Goal: Information Seeking & Learning: Find specific fact

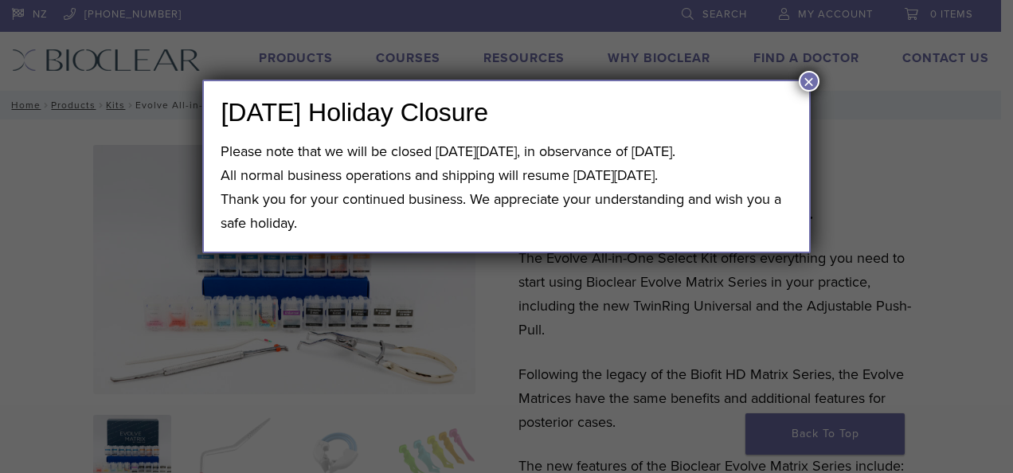
click at [807, 81] on button "×" at bounding box center [809, 81] width 21 height 21
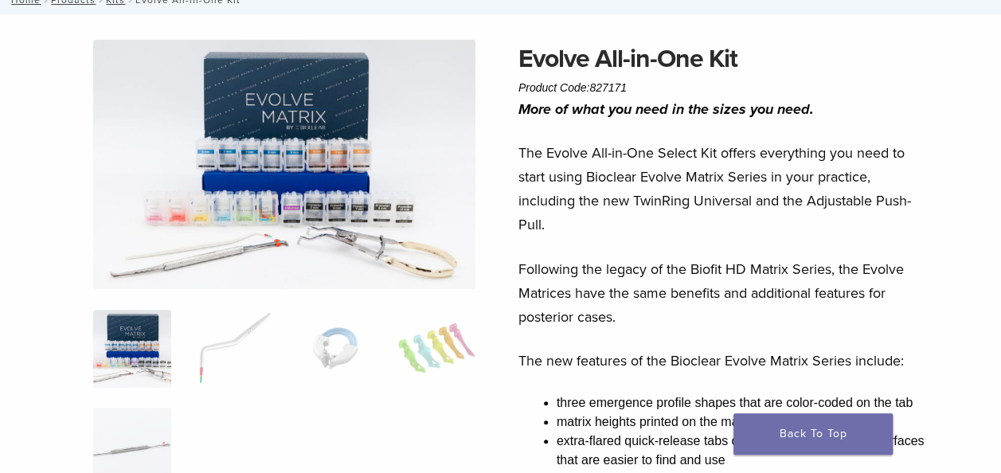
scroll to position [212, 0]
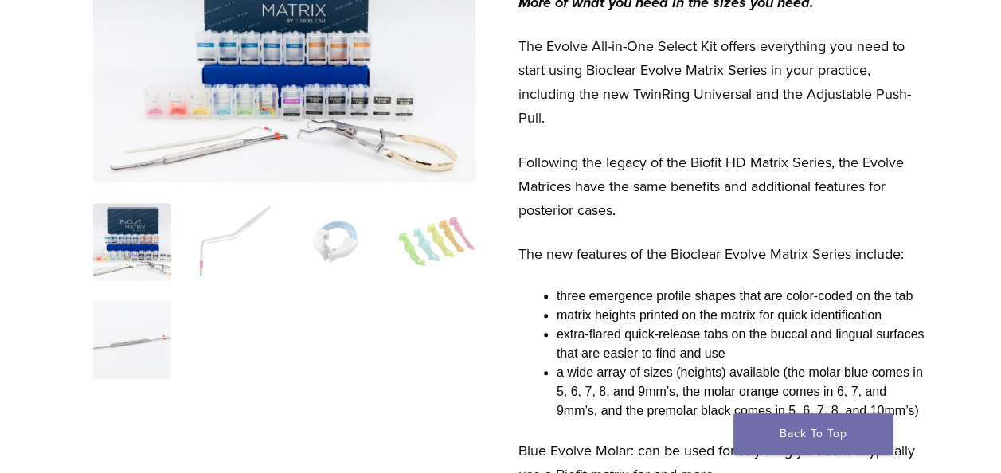
drag, startPoint x: 209, startPoint y: 254, endPoint x: 287, endPoint y: 266, distance: 78.9
click at [209, 254] on img at bounding box center [234, 242] width 78 height 78
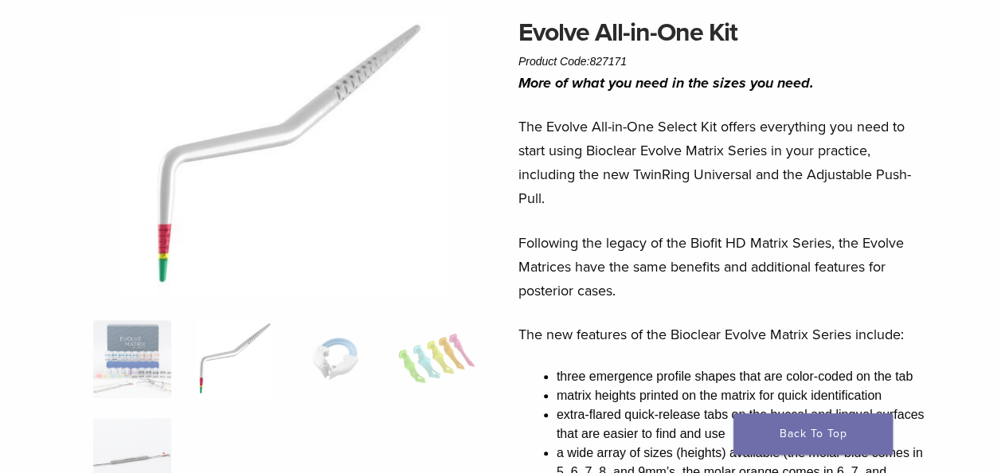
scroll to position [106, 0]
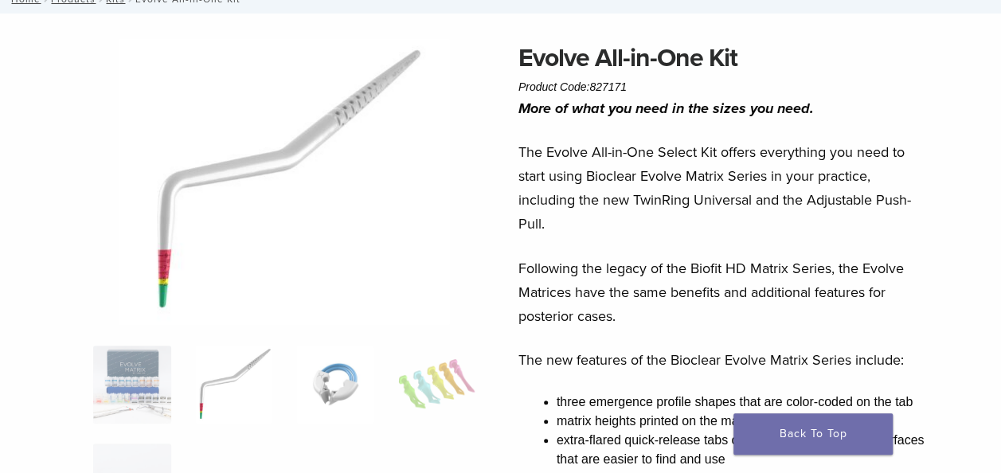
click at [343, 384] on img at bounding box center [335, 385] width 78 height 78
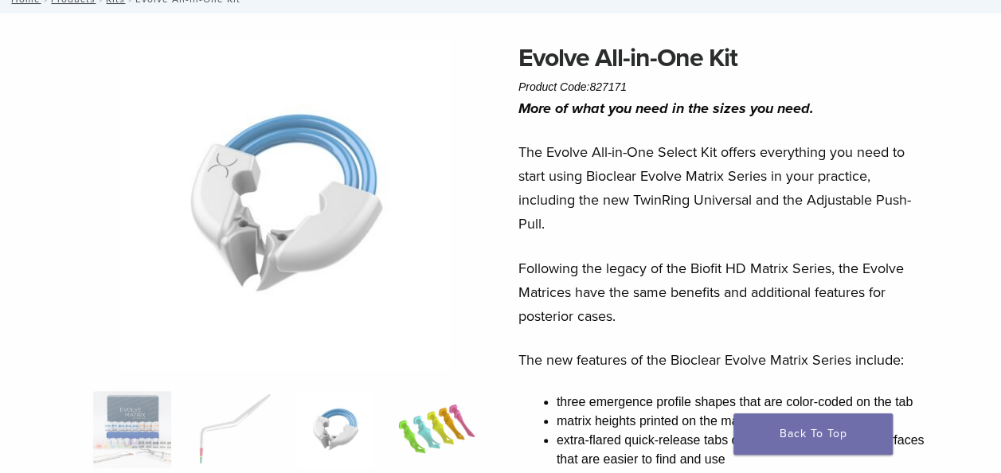
click at [463, 418] on img at bounding box center [437, 430] width 78 height 78
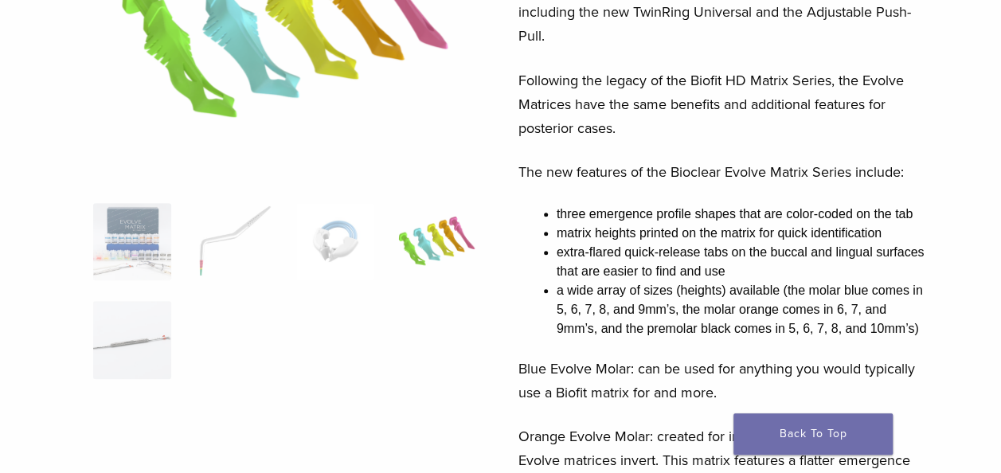
scroll to position [318, 0]
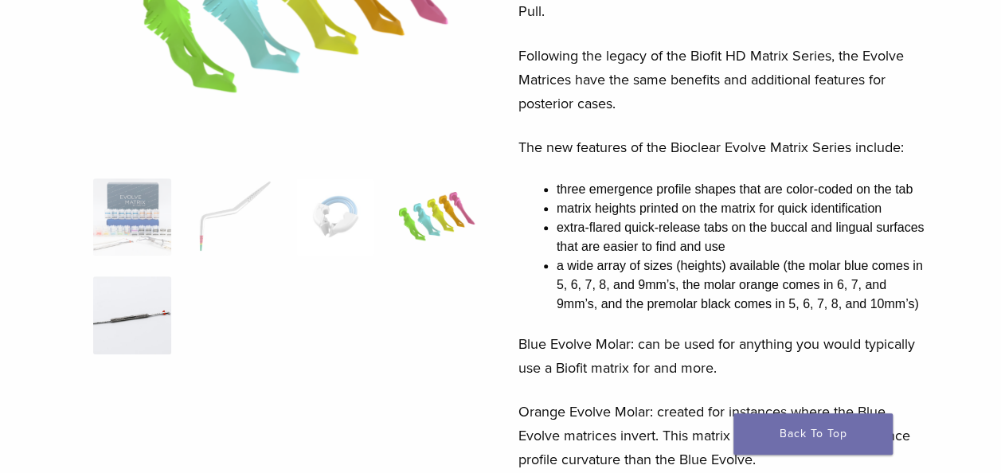
click at [136, 322] on img at bounding box center [132, 315] width 78 height 78
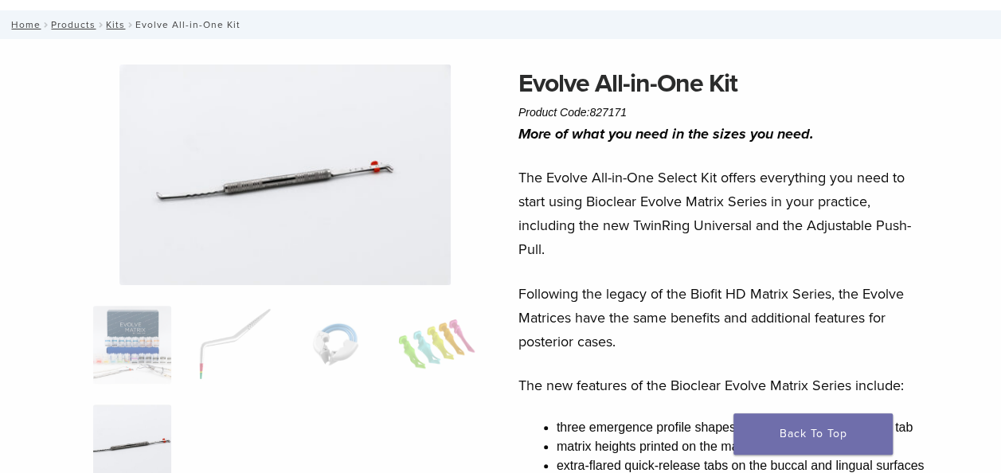
scroll to position [106, 0]
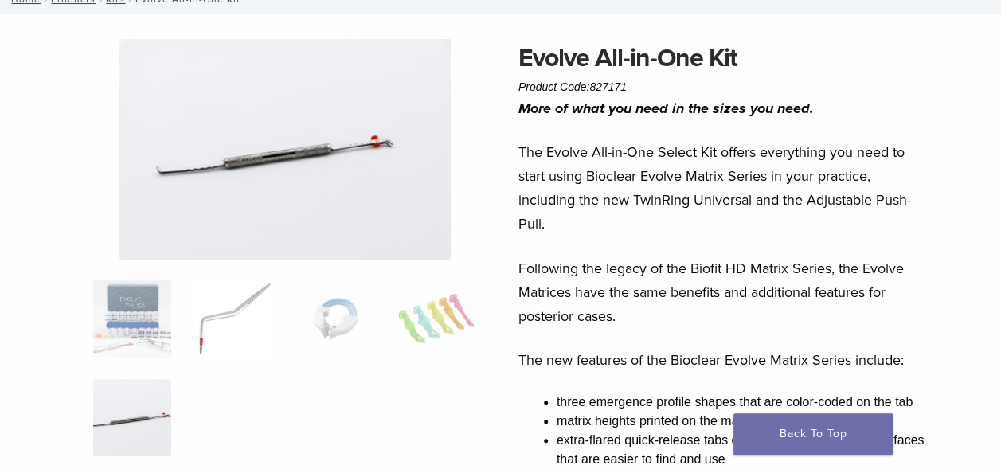
click at [232, 318] on img at bounding box center [234, 319] width 78 height 78
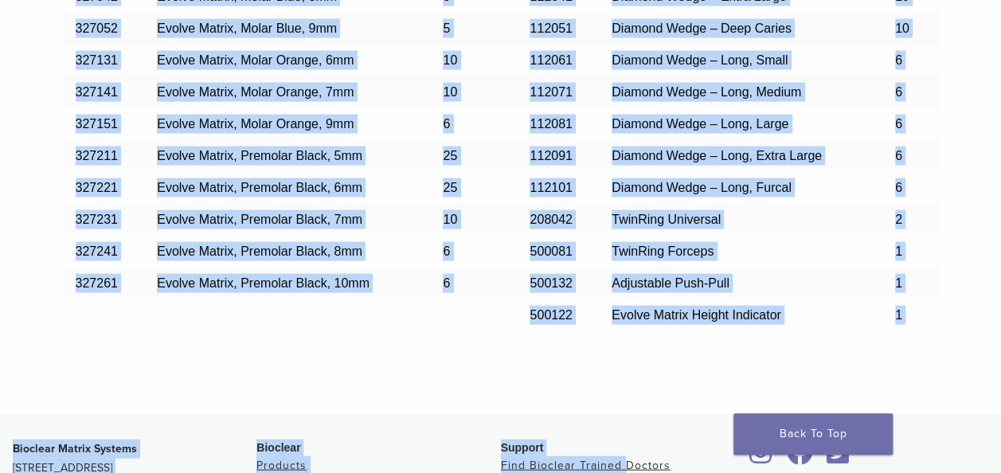
scroll to position [1554, 0]
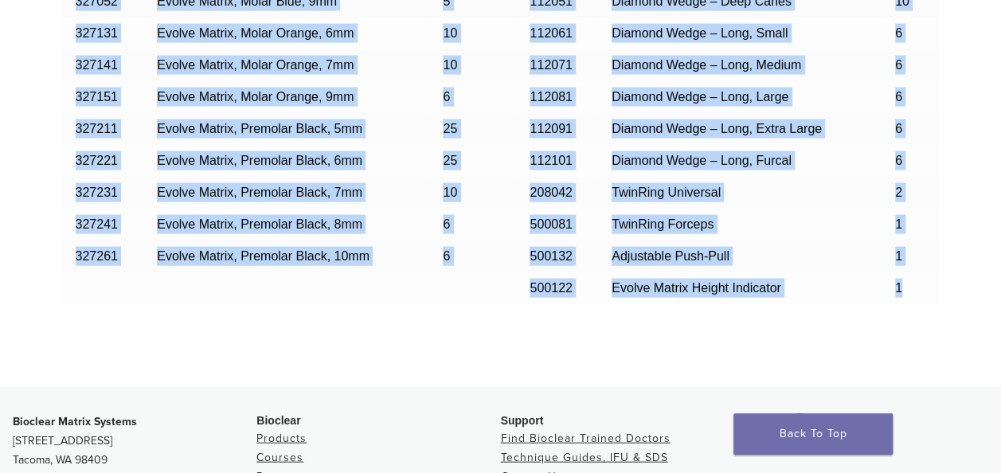
drag, startPoint x: 76, startPoint y: 119, endPoint x: 921, endPoint y: 295, distance: 863.5
click at [921, 295] on tbody "REF: Item Qty REF: Item Qty 327012 Evolve Matrix, Molar Blue, 5mm 25 112011 Dia…" at bounding box center [501, 65] width 876 height 478
copy tbody "REF: Item Qty REF: Item Qty 327012 Evolve Matrix, Molar Blue, 5mm 25 112011 Dia…"
click at [482, 123] on td "25" at bounding box center [458, 129] width 57 height 32
click at [584, 51] on td "112071" at bounding box center [558, 65] width 82 height 32
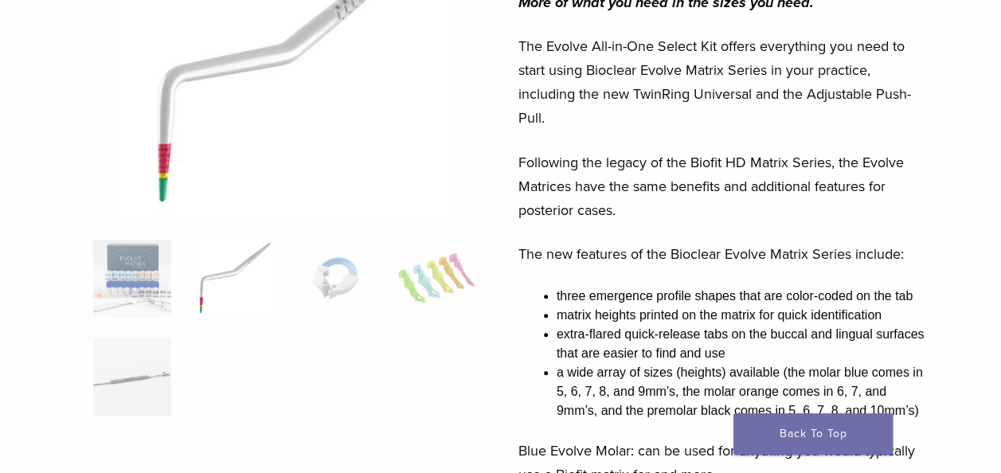
scroll to position [0, 0]
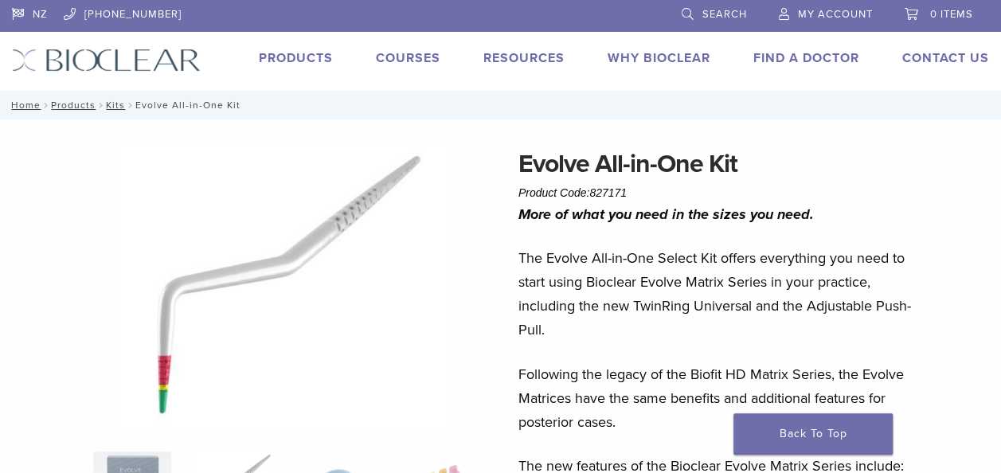
click at [688, 6] on link "Search" at bounding box center [714, 12] width 65 height 24
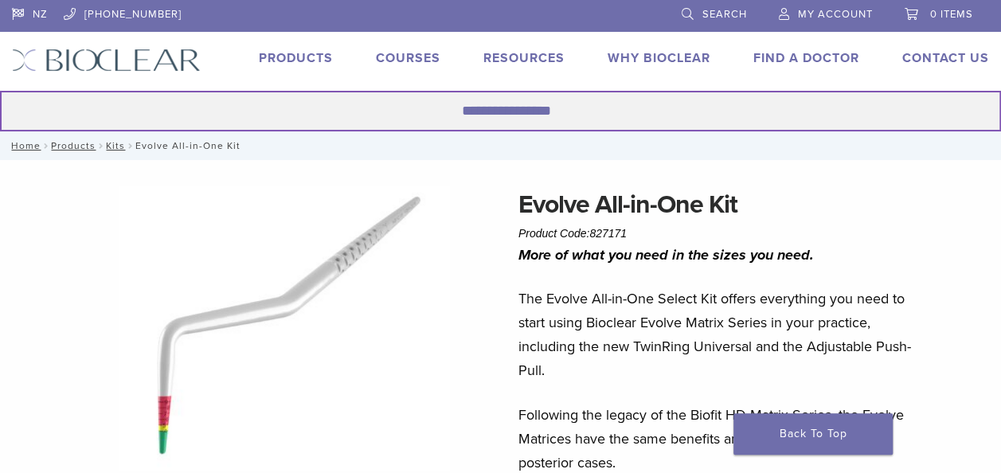
click at [515, 111] on input "Search for:" at bounding box center [500, 111] width 1001 height 41
type input "******"
click at [0, 90] on button "Search" at bounding box center [-1, 90] width 1 height 1
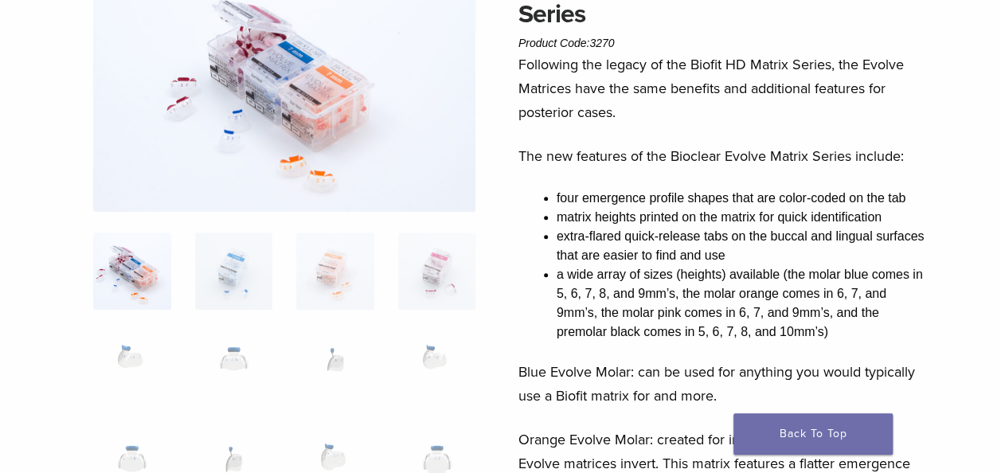
scroll to position [212, 0]
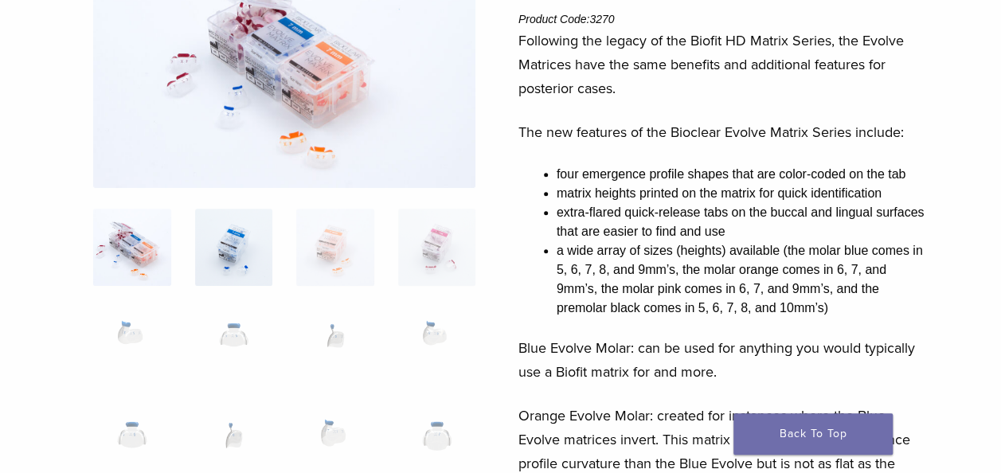
click at [238, 248] on img at bounding box center [234, 248] width 78 height 78
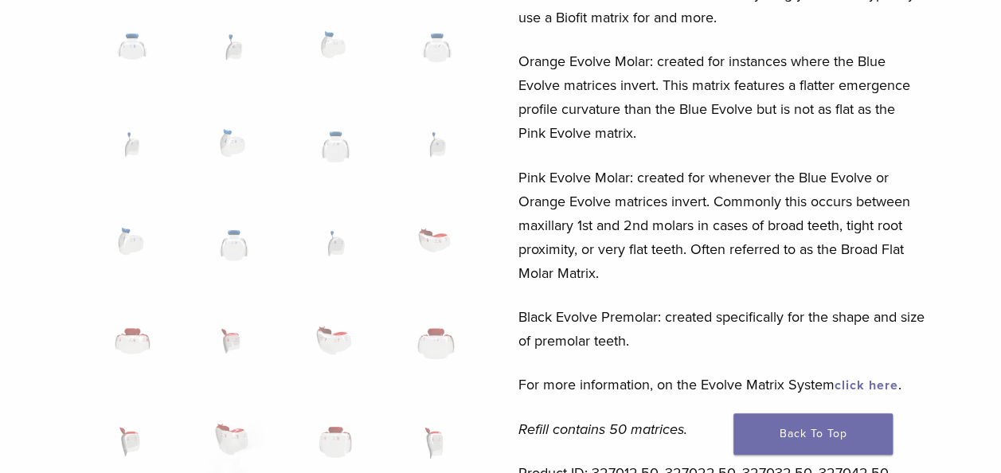
scroll to position [530, 0]
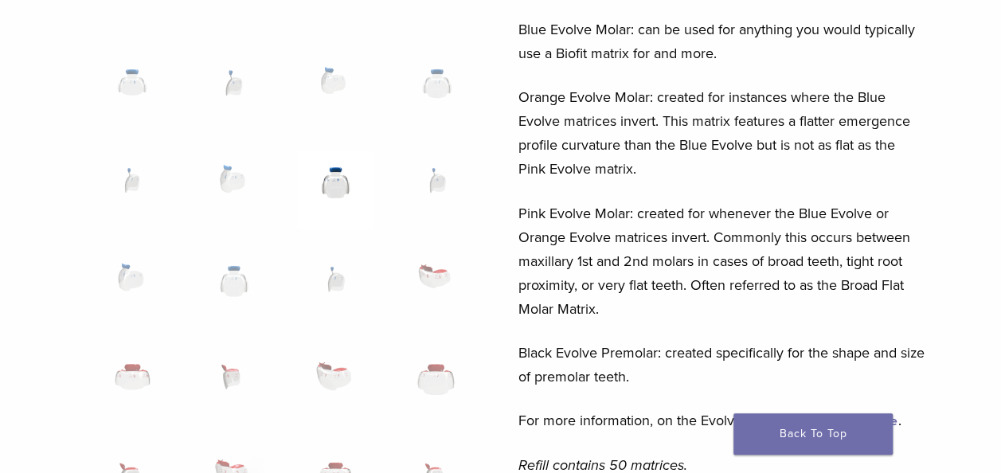
click at [344, 178] on img at bounding box center [335, 189] width 78 height 78
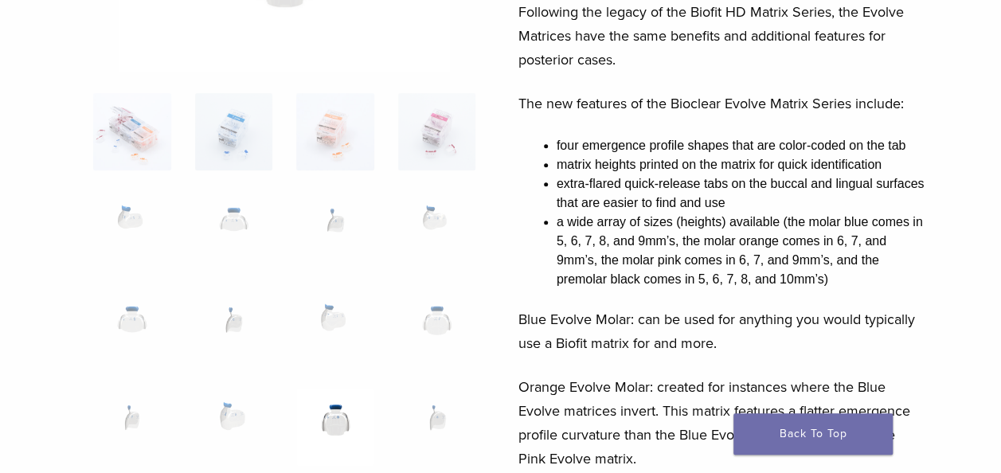
scroll to position [266, 0]
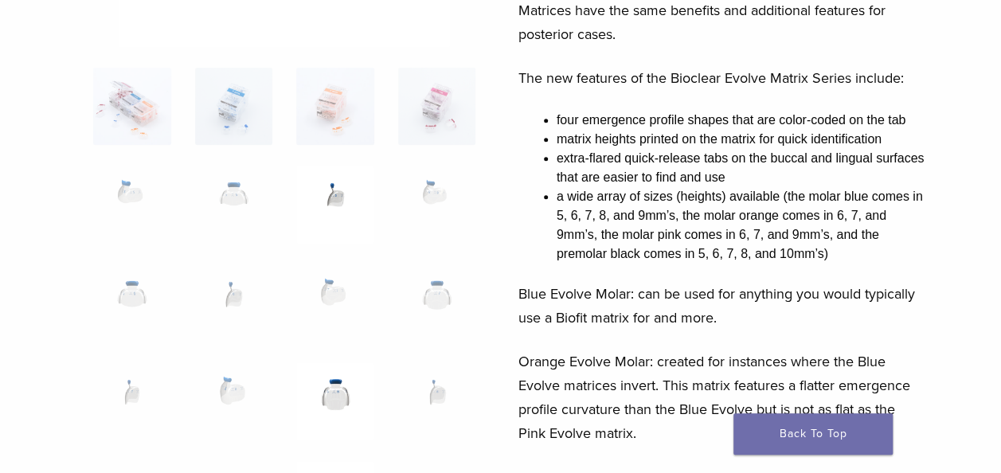
click at [328, 201] on img at bounding box center [335, 205] width 78 height 78
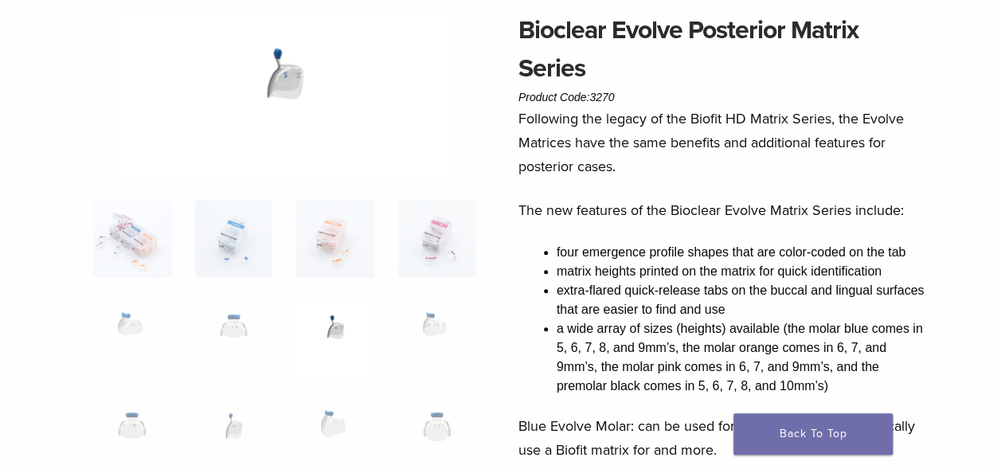
scroll to position [159, 0]
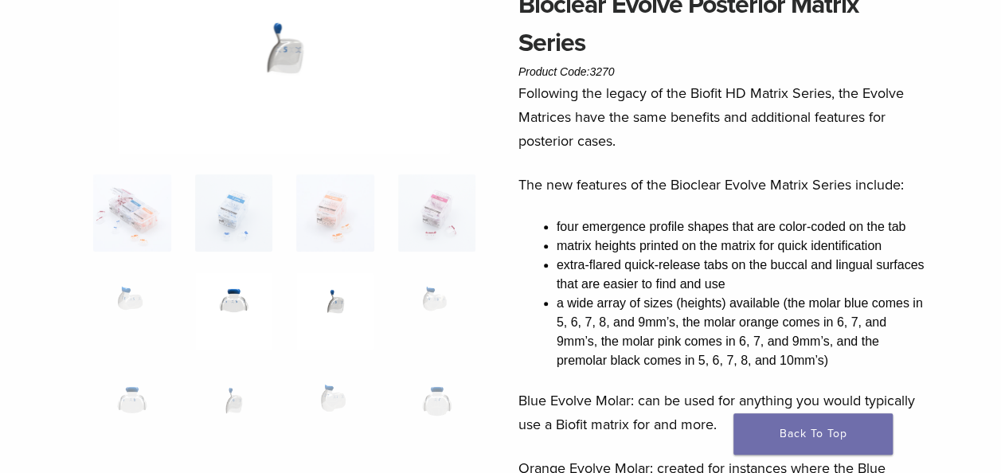
click at [230, 304] on img at bounding box center [234, 311] width 78 height 78
click at [128, 303] on img at bounding box center [132, 311] width 78 height 78
click at [432, 291] on img at bounding box center [437, 311] width 78 height 78
click at [128, 392] on img at bounding box center [132, 409] width 78 height 78
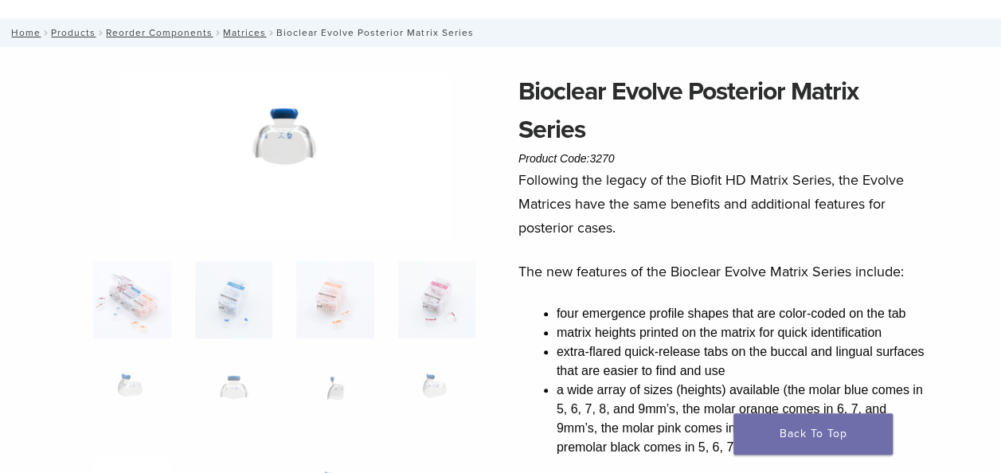
scroll to position [0, 0]
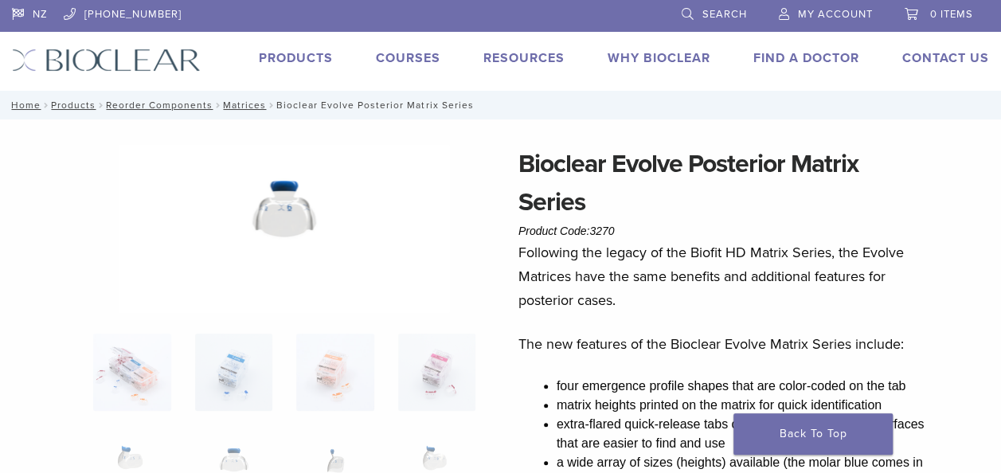
click at [685, 14] on link "Search" at bounding box center [714, 12] width 65 height 24
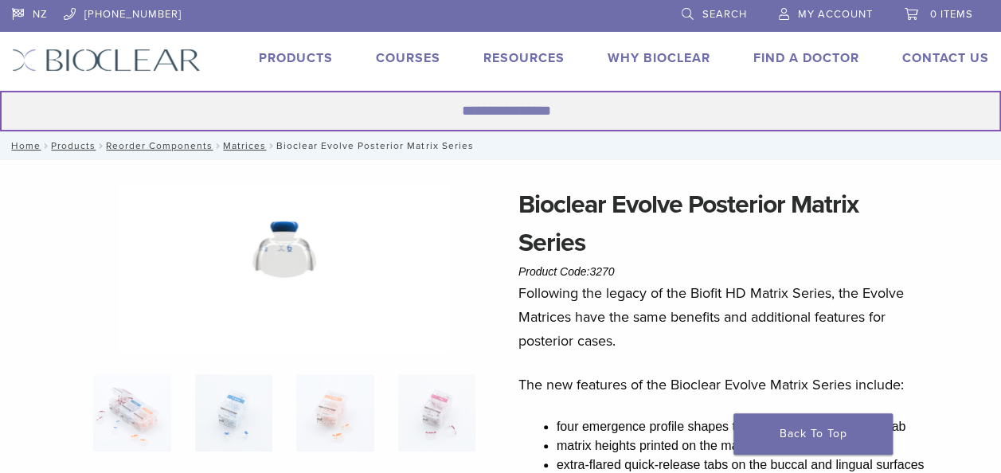
click at [519, 115] on input "Search for:" at bounding box center [500, 111] width 1001 height 41
type input "*********"
click at [0, 90] on button "Search" at bounding box center [-1, 90] width 1 height 1
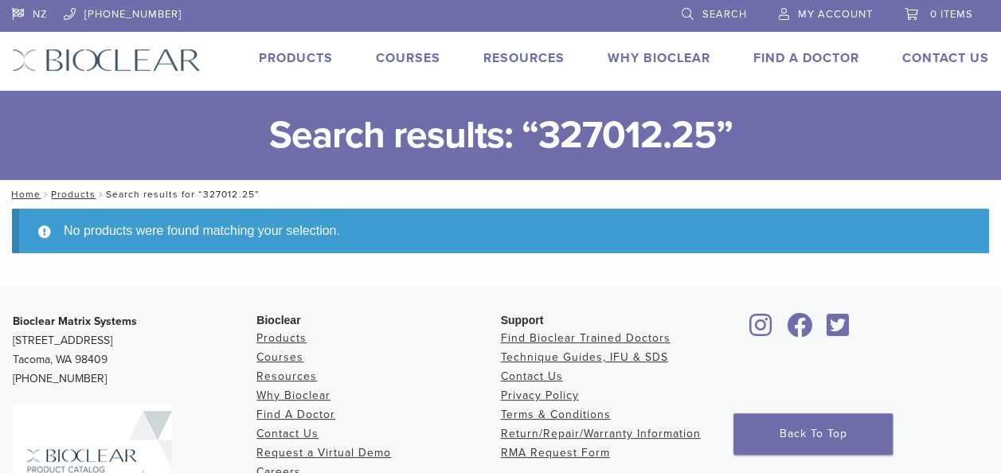
click at [688, 10] on link "Search" at bounding box center [714, 12] width 65 height 24
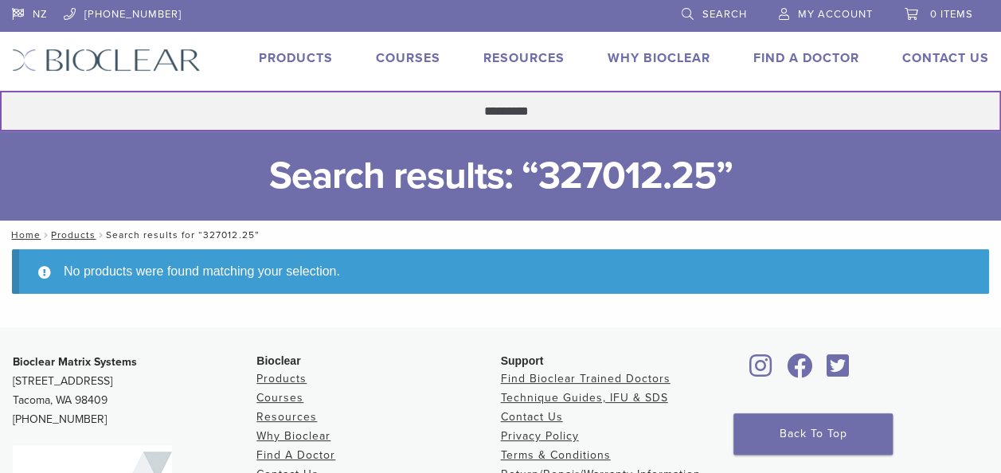
click at [538, 113] on input "*********" at bounding box center [500, 111] width 1001 height 41
type input "******"
click at [0, 90] on button "Search" at bounding box center [-1, 90] width 1 height 1
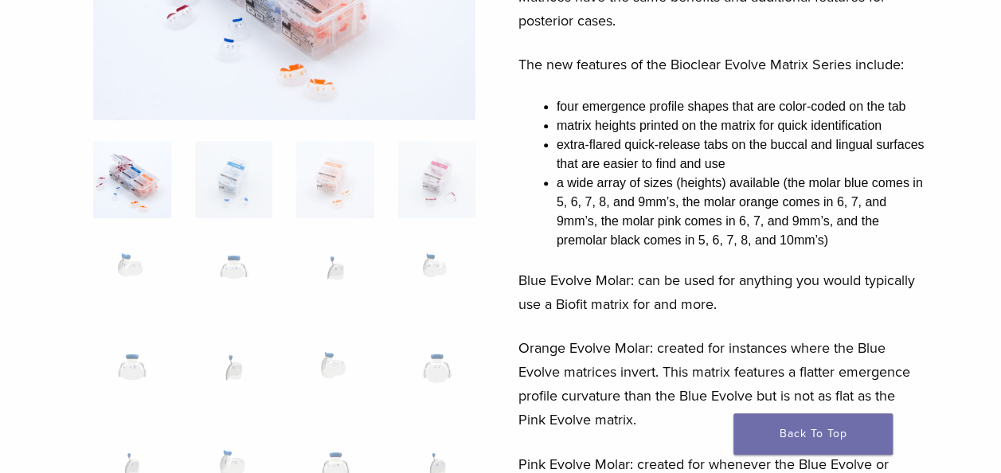
scroll to position [318, 0]
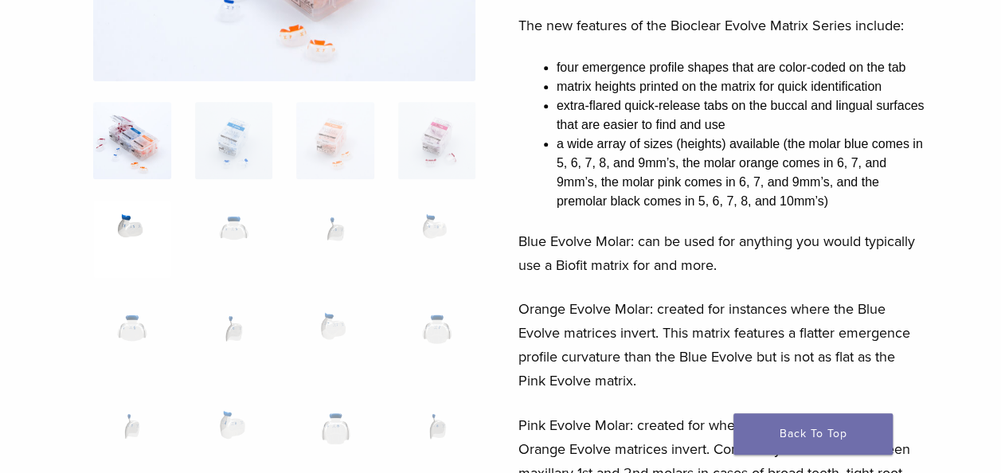
click at [139, 223] on img at bounding box center [132, 239] width 78 height 78
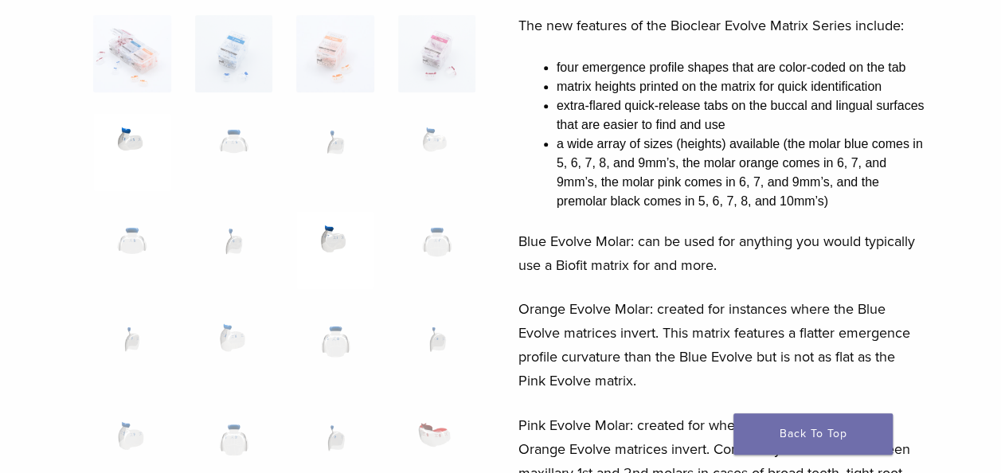
scroll to position [106, 0]
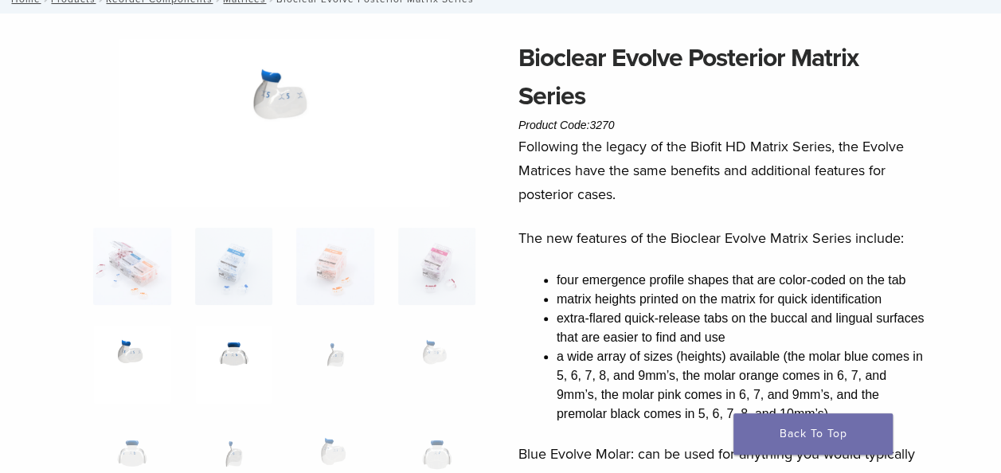
click at [241, 360] on img at bounding box center [234, 365] width 78 height 78
click at [334, 363] on img at bounding box center [335, 365] width 78 height 78
click at [250, 357] on img at bounding box center [234, 365] width 78 height 78
click at [145, 353] on img at bounding box center [132, 365] width 78 height 78
click at [244, 360] on img at bounding box center [234, 365] width 78 height 78
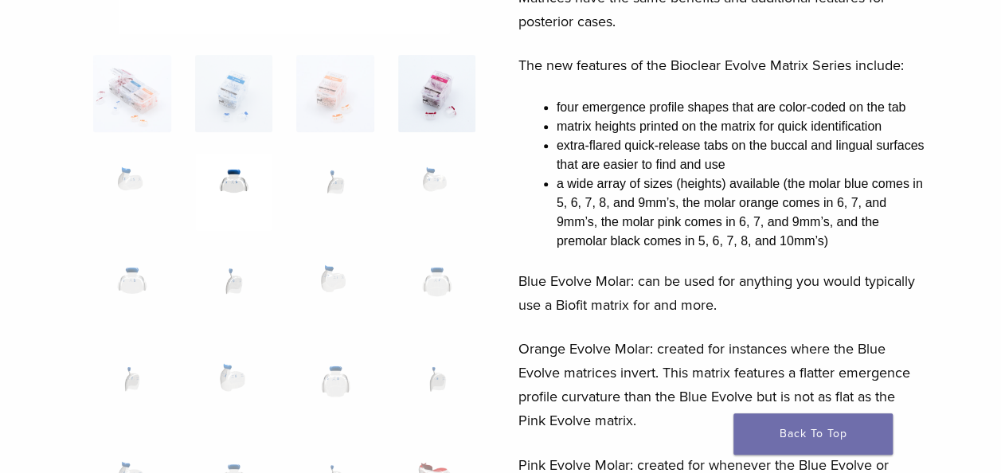
scroll to position [212, 0]
